Goal: Find specific page/section: Find specific page/section

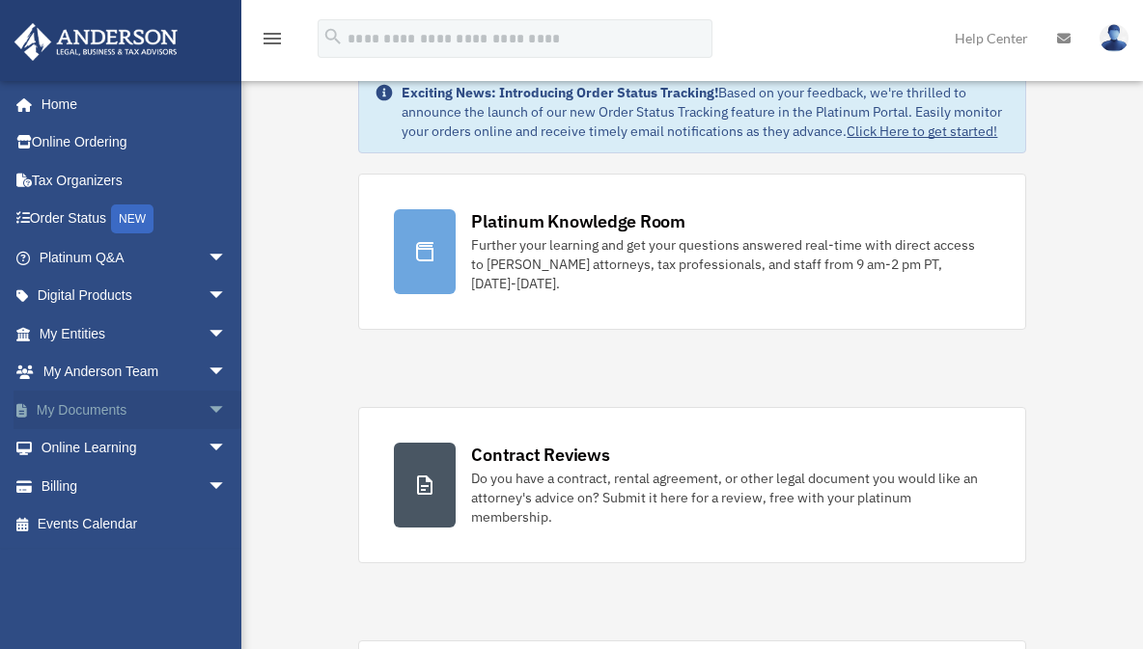
scroll to position [113, 0]
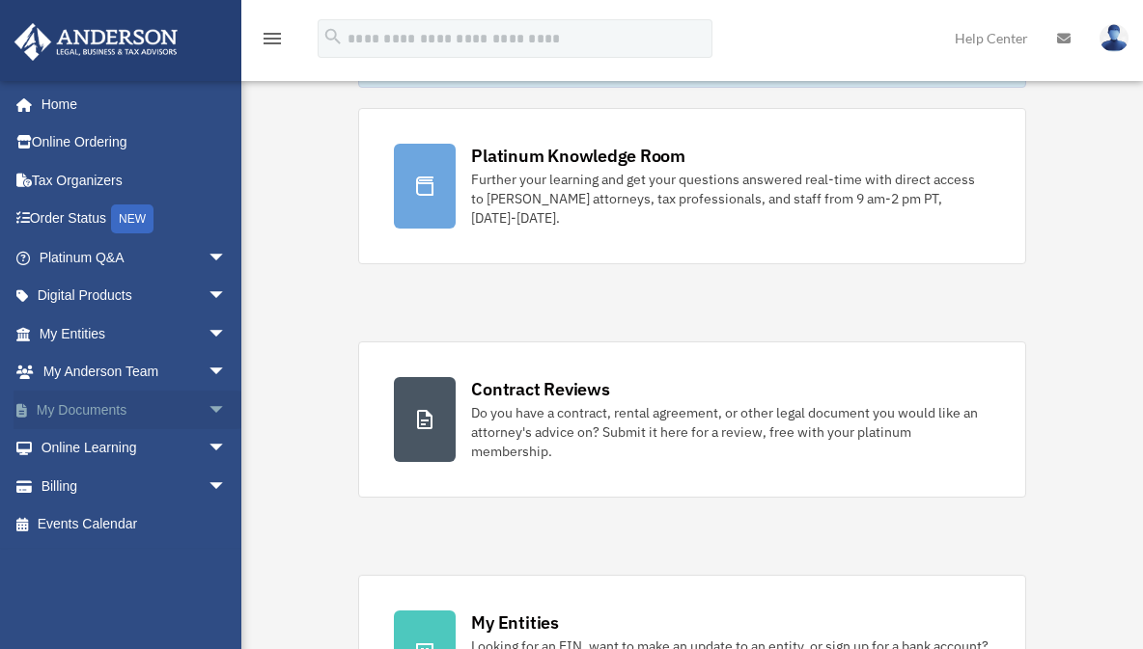
click at [94, 405] on link "My Documents arrow_drop_down" at bounding box center [135, 410] width 242 height 39
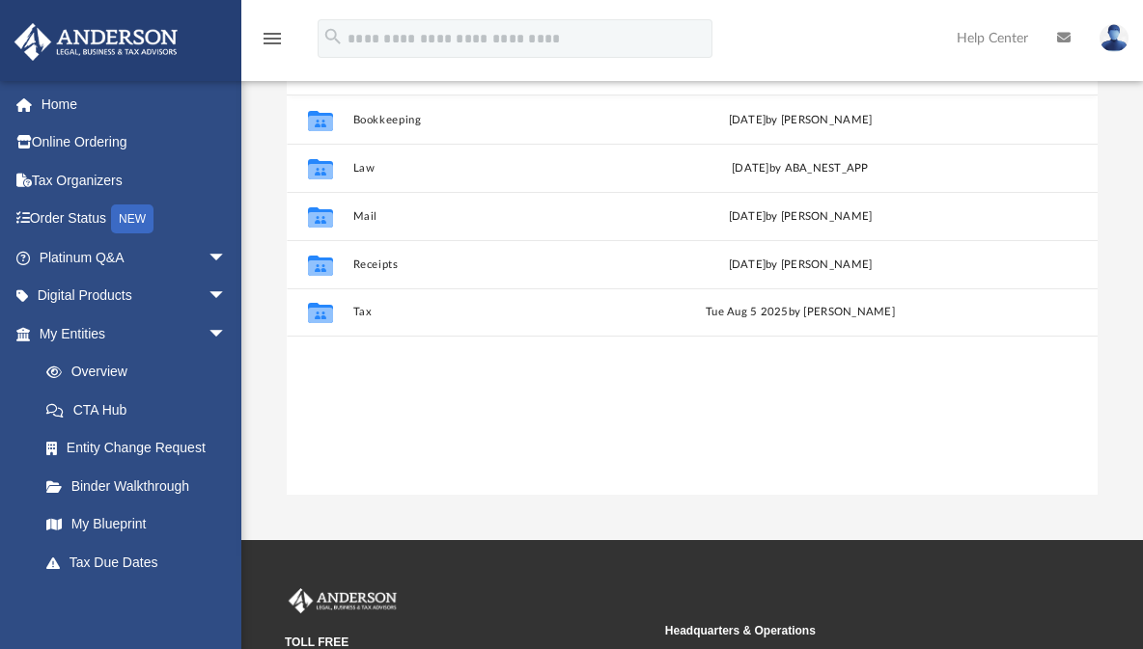
scroll to position [74, 0]
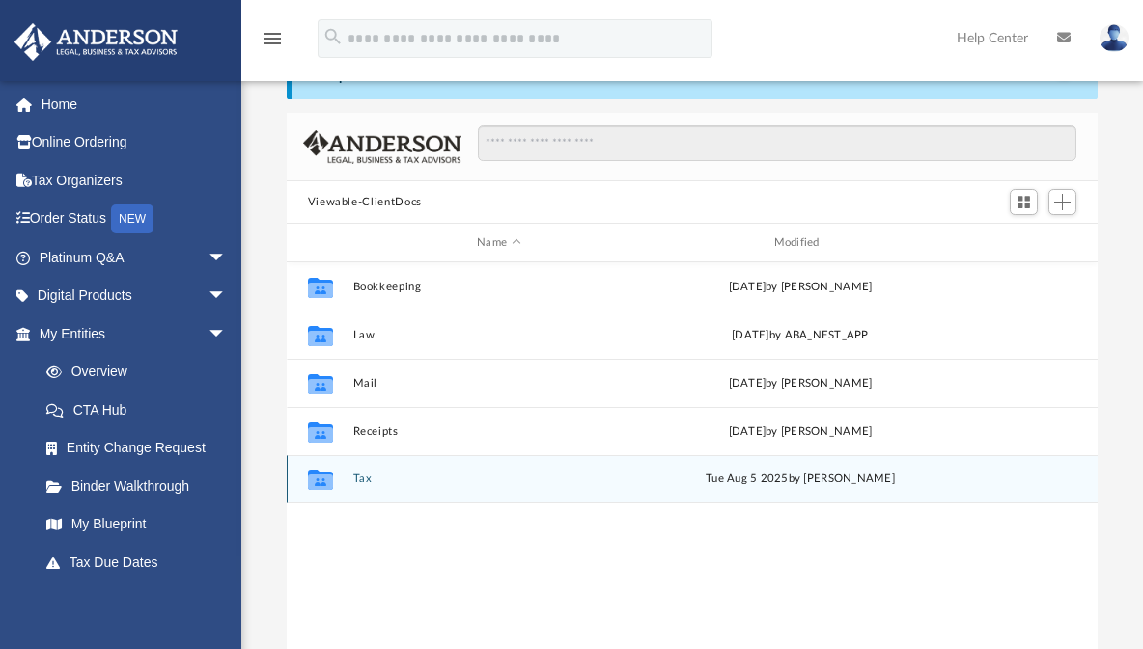
click at [318, 475] on icon "grid" at bounding box center [319, 482] width 25 height 15
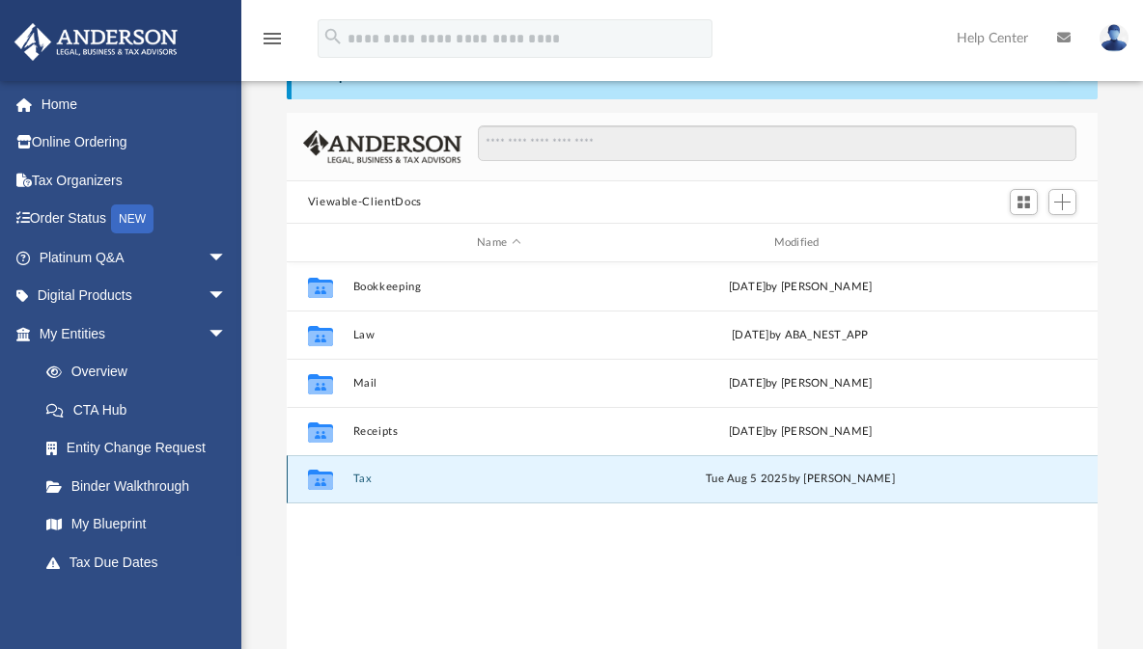
click at [317, 470] on icon "grid" at bounding box center [319, 480] width 25 height 20
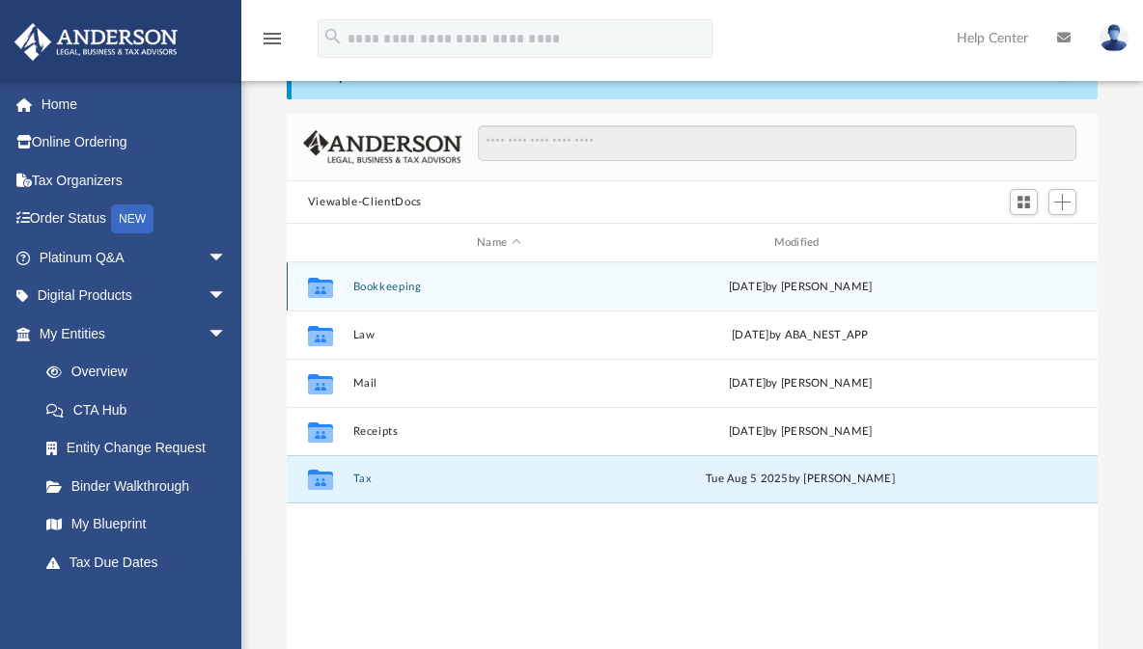
click at [323, 277] on icon "grid" at bounding box center [319, 287] width 25 height 20
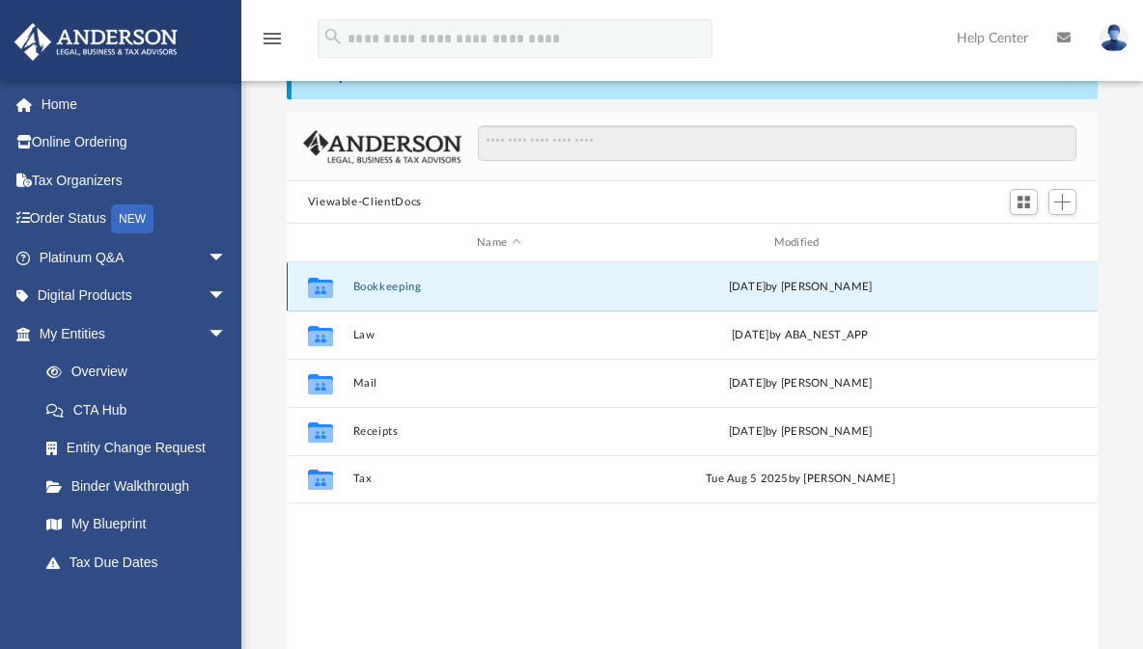
click at [319, 282] on icon "grid" at bounding box center [319, 289] width 25 height 15
click at [77, 213] on link "Order Status NEW" at bounding box center [135, 220] width 242 height 40
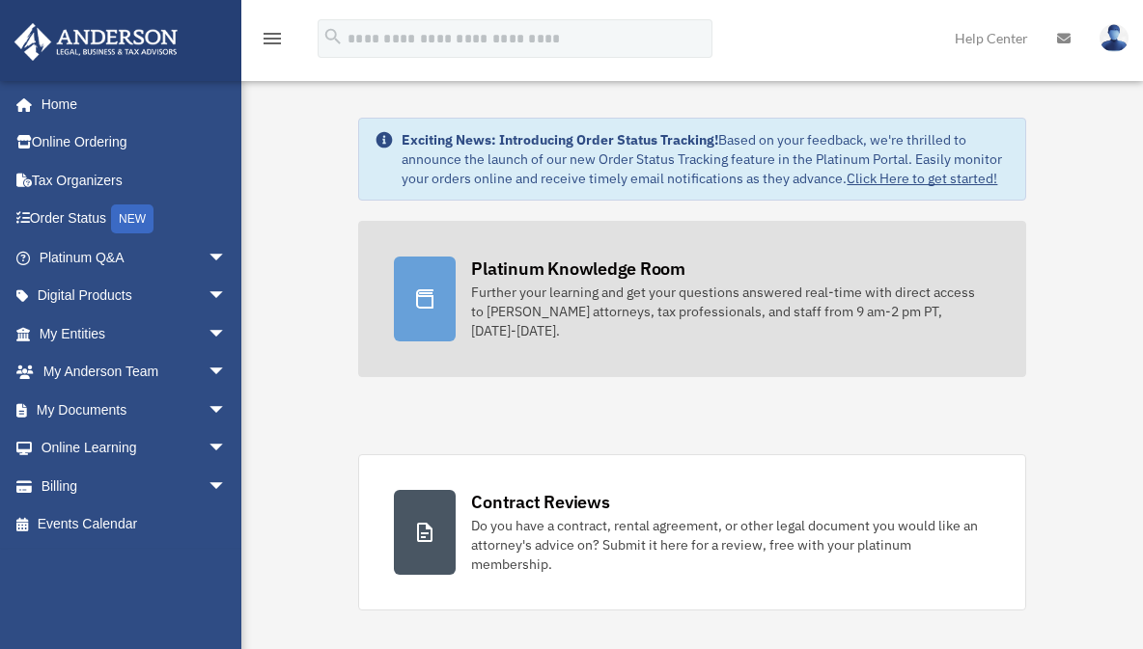
click at [432, 292] on icon at bounding box center [424, 298] width 17 height 19
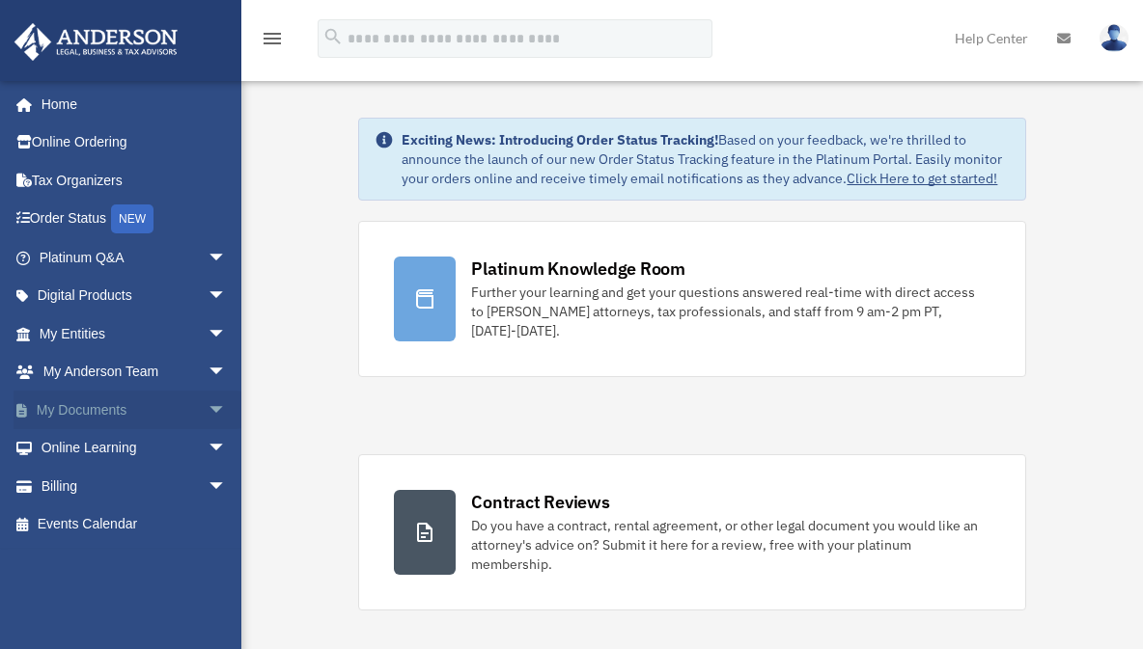
click at [92, 405] on link "My Documents arrow_drop_down" at bounding box center [135, 410] width 242 height 39
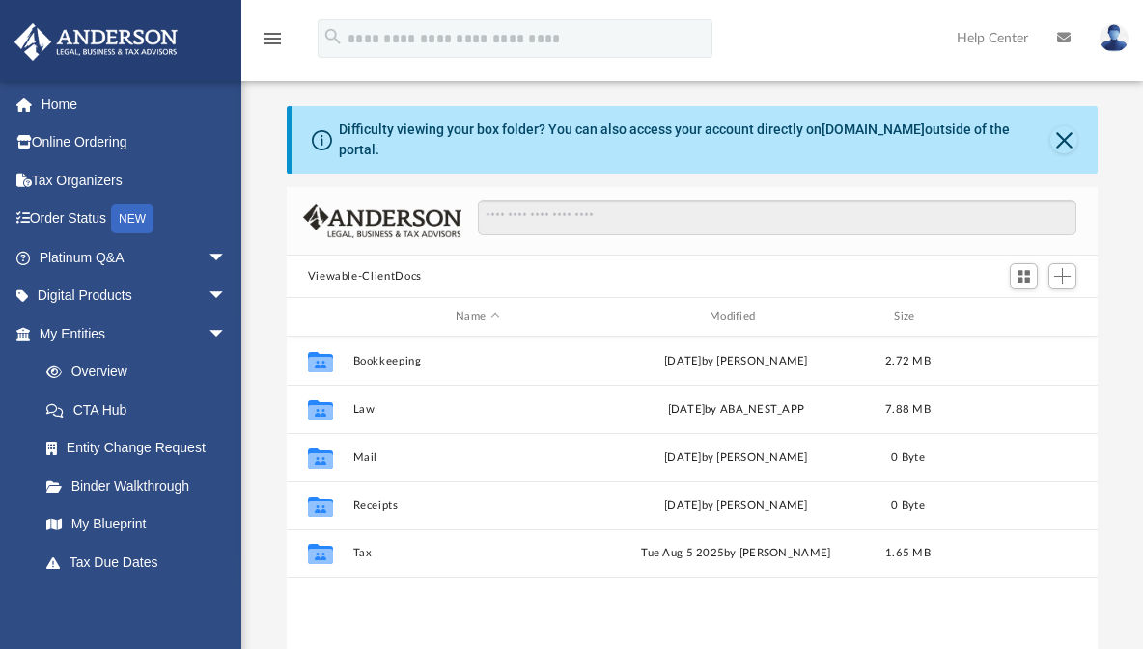
scroll to position [425, 796]
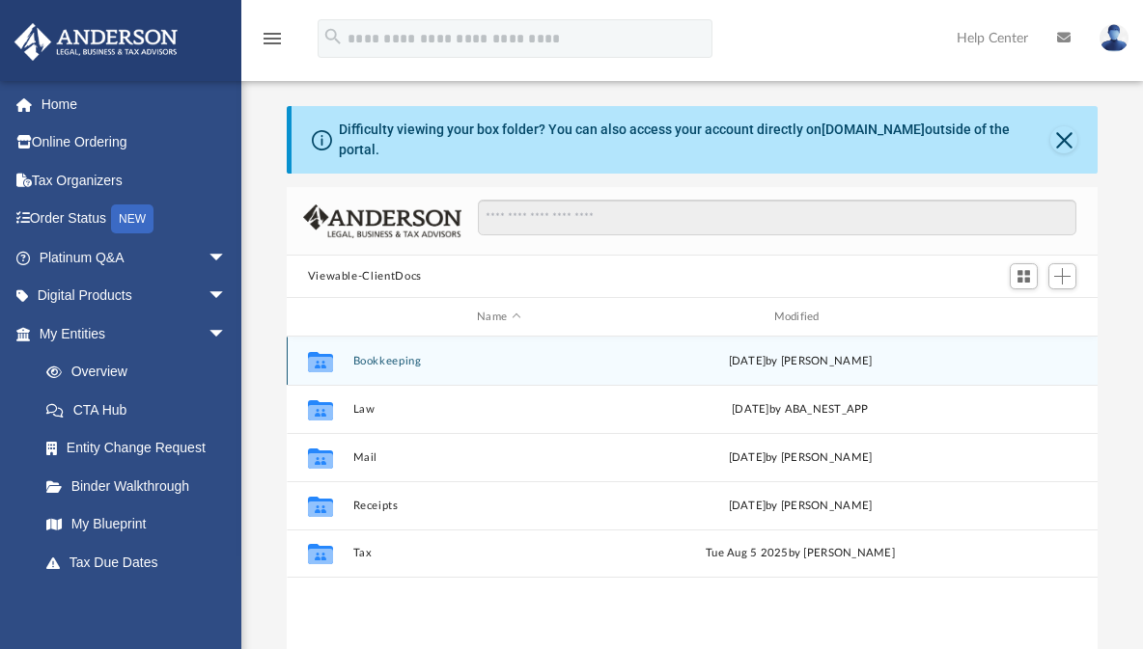
click at [320, 356] on icon "grid" at bounding box center [319, 363] width 25 height 15
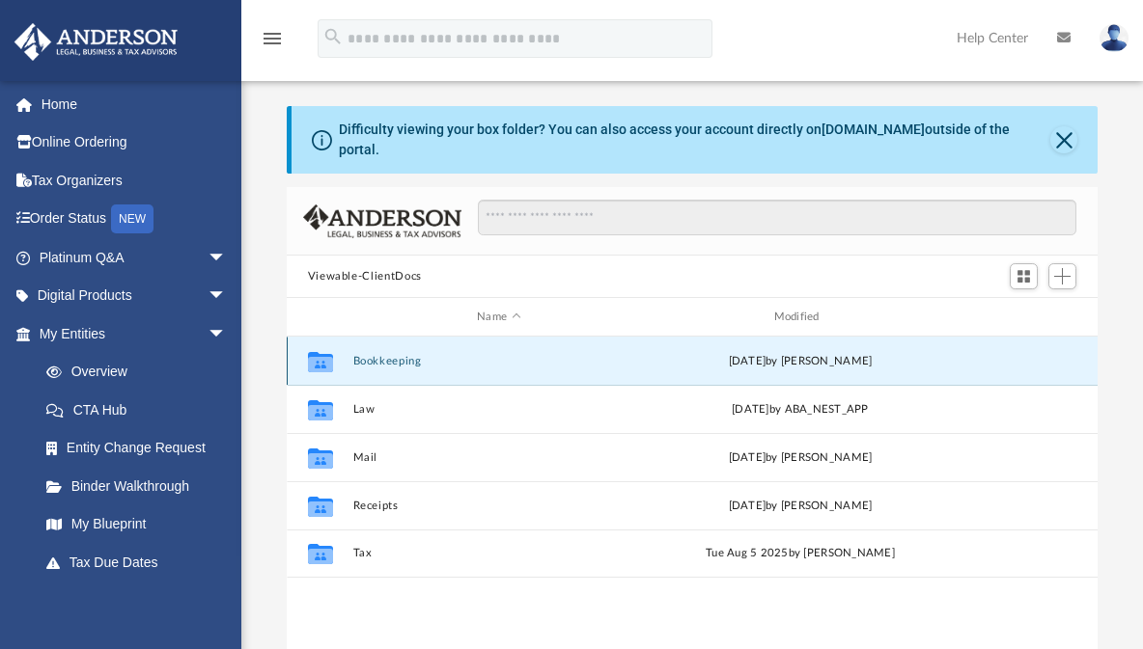
click at [386, 355] on button "Bookkeeping" at bounding box center [498, 361] width 292 height 13
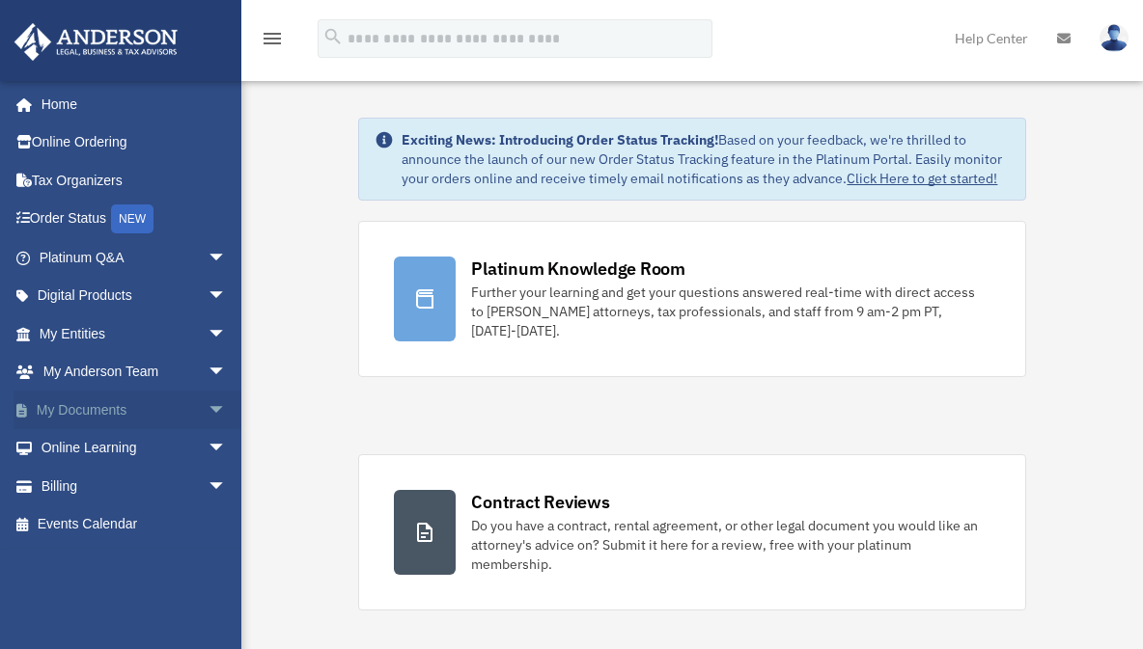
click at [97, 402] on link "My Documents arrow_drop_down" at bounding box center [135, 410] width 242 height 39
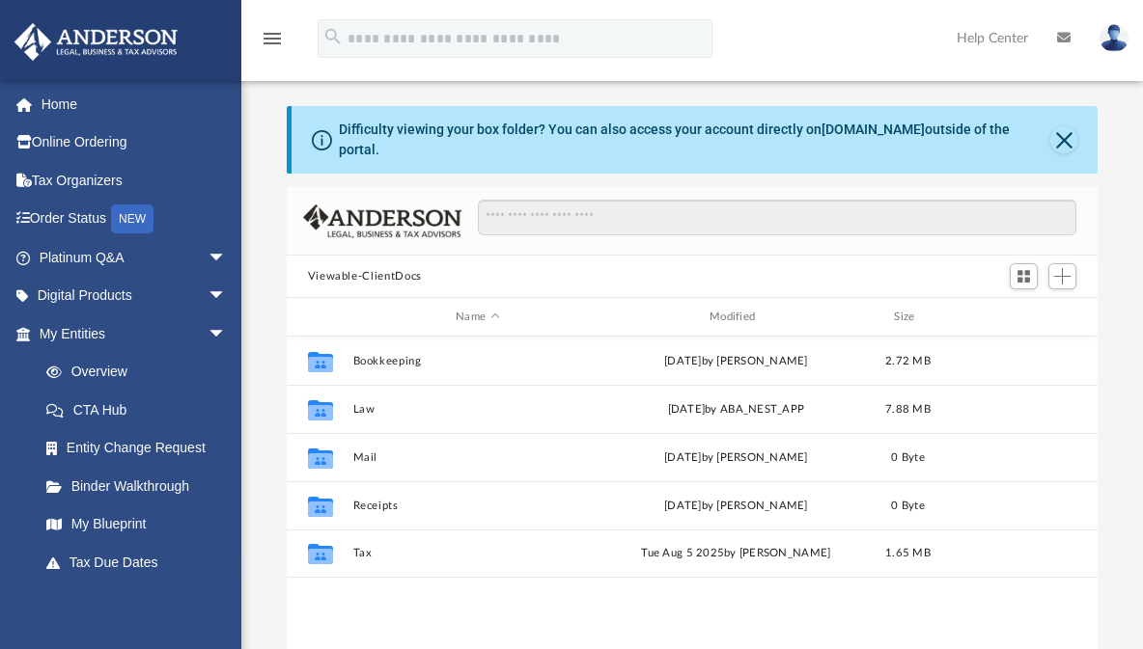
scroll to position [425, 796]
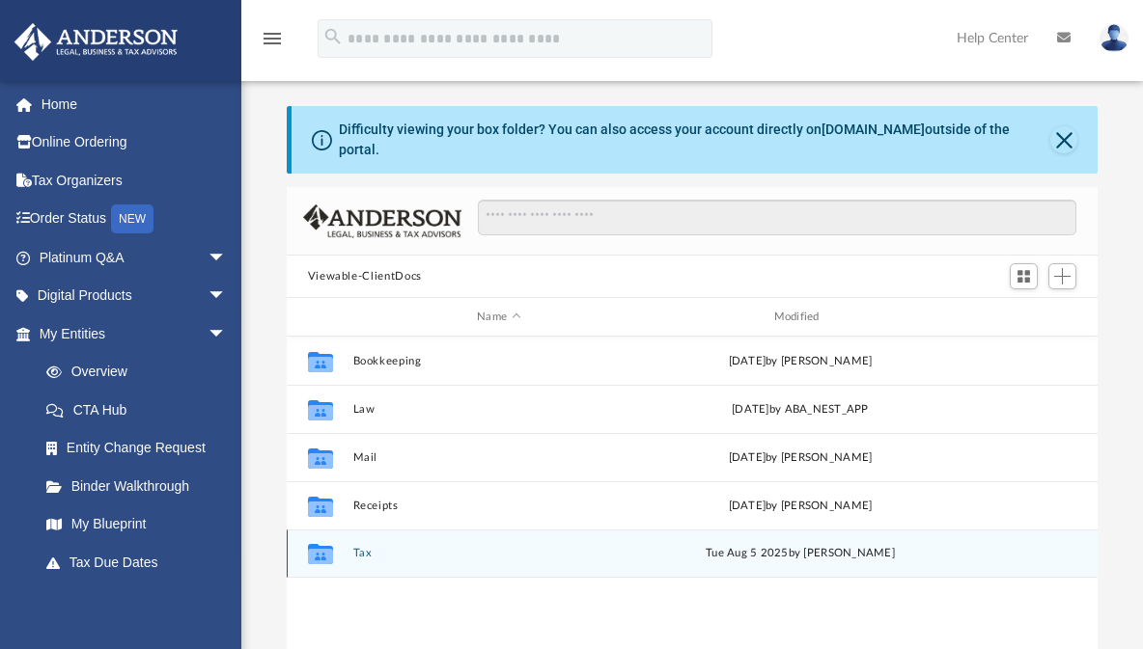
click at [323, 544] on icon "grid" at bounding box center [319, 554] width 25 height 20
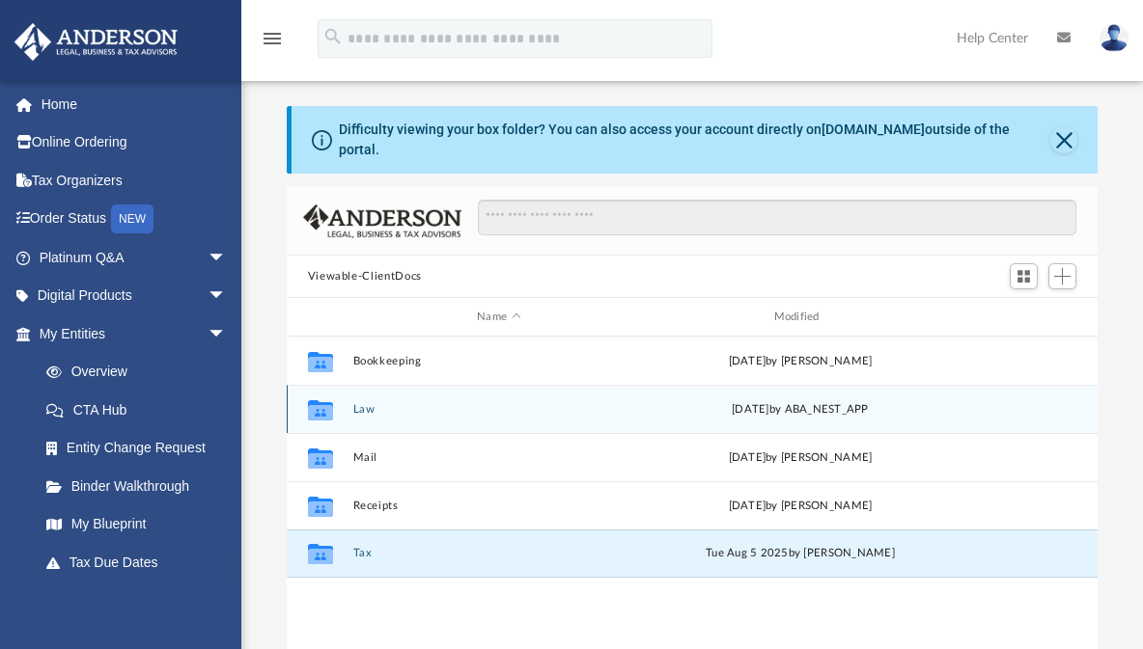
click at [322, 400] on icon "grid" at bounding box center [319, 410] width 25 height 20
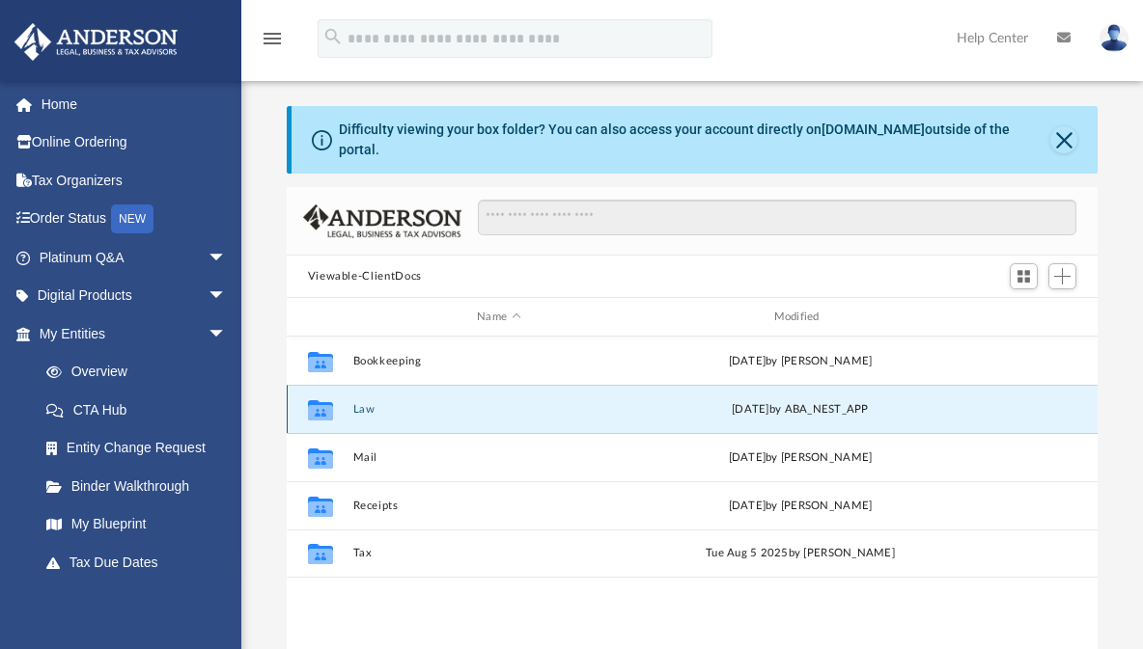
click at [363, 403] on button "Law" at bounding box center [498, 409] width 292 height 13
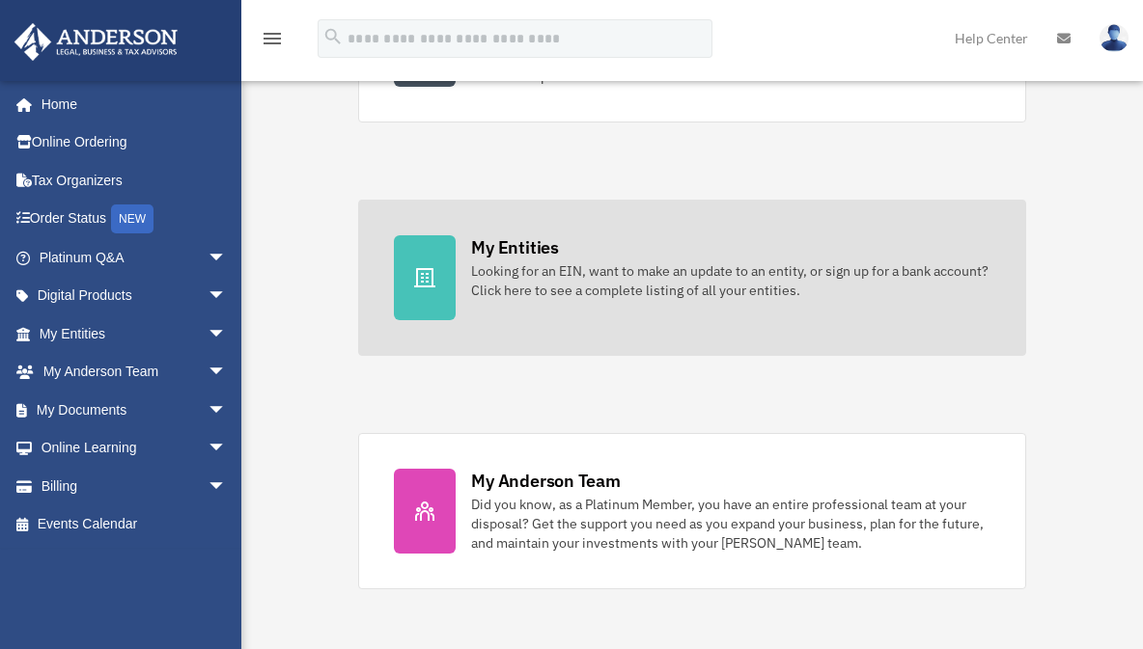
scroll to position [620, 0]
